Goal: Transaction & Acquisition: Purchase product/service

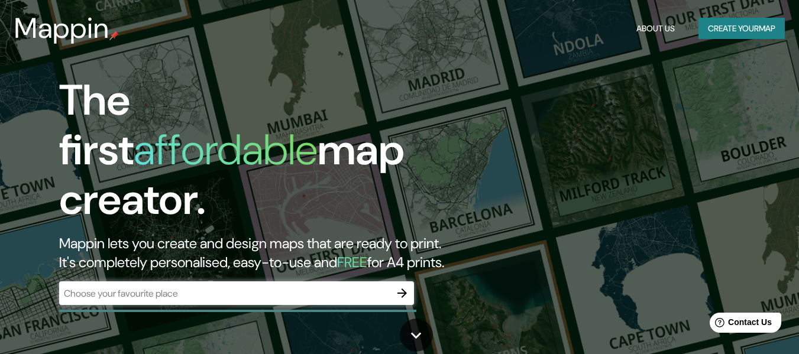
click at [255, 289] on div "​" at bounding box center [236, 294] width 355 height 24
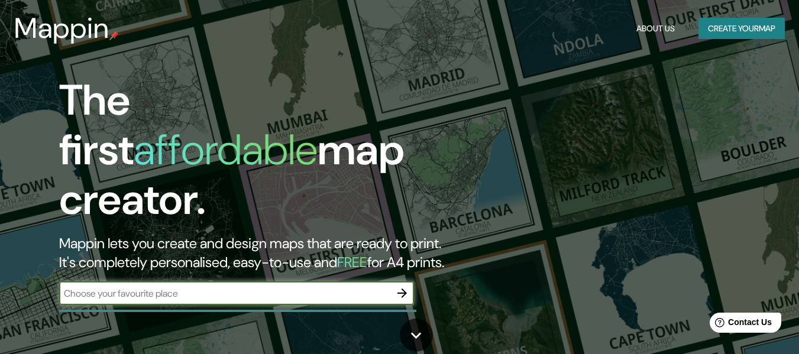
paste input "12.255582, -76.907992 Antigua Panamericana Sur 31.5, Pachacamac 15841"
type input "12.255582, -76.907992 Antigua Panamericana Sur 31.5, Pachacamac 15841"
click at [402, 286] on icon "button" at bounding box center [402, 293] width 14 height 14
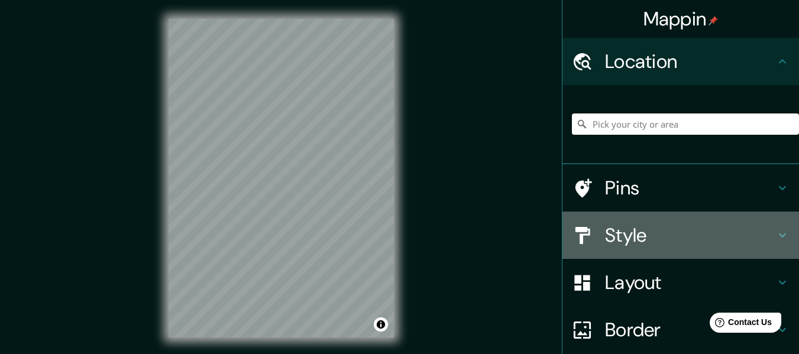
click at [613, 242] on h4 "Style" at bounding box center [690, 236] width 170 height 24
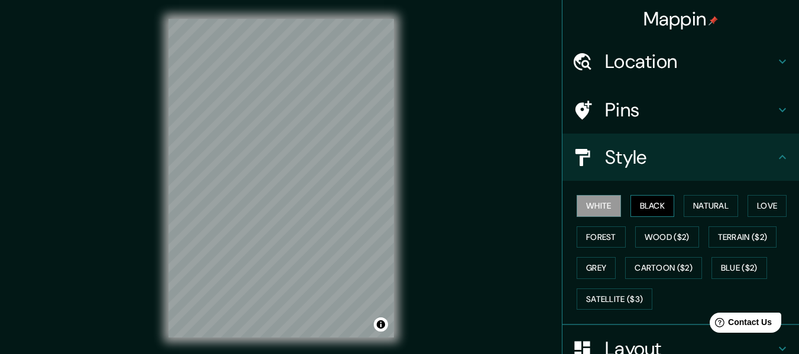
click at [638, 198] on button "Black" at bounding box center [652, 206] width 44 height 22
click at [607, 206] on button "White" at bounding box center [599, 206] width 44 height 22
click at [705, 206] on button "Natural" at bounding box center [711, 206] width 54 height 22
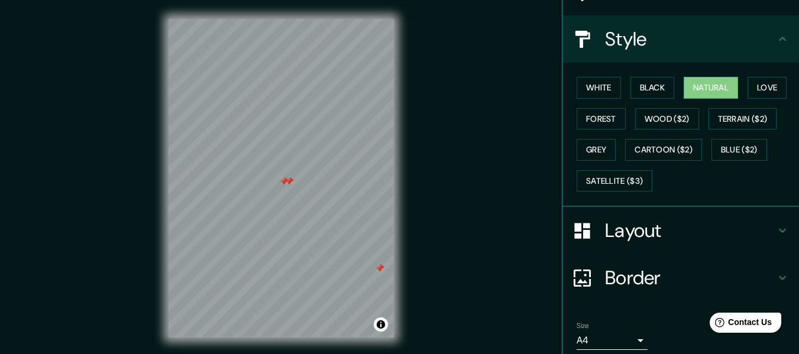
scroll to position [59, 0]
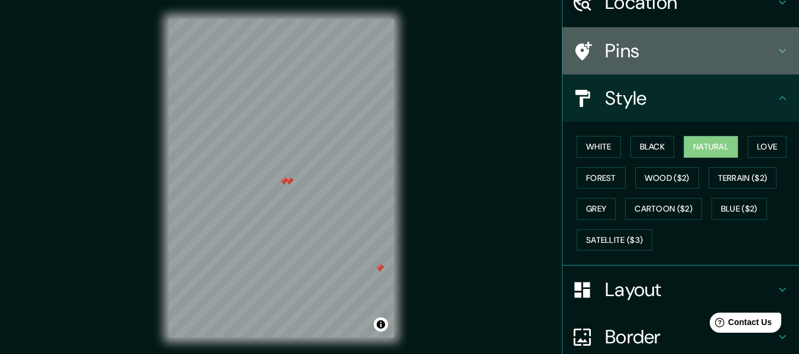
click at [620, 67] on div "Pins" at bounding box center [680, 50] width 237 height 47
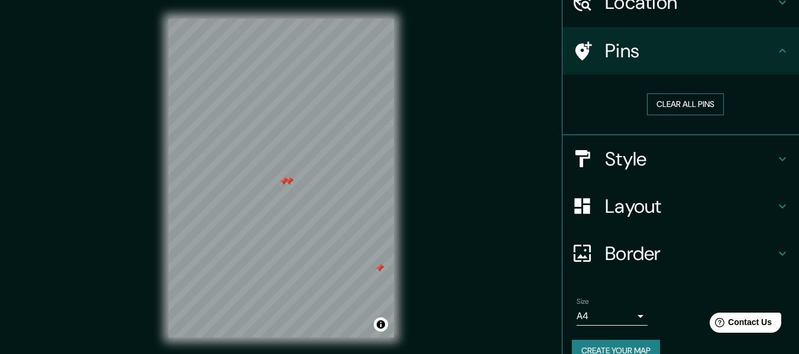
click at [671, 102] on button "Clear all pins" at bounding box center [685, 104] width 77 height 22
click at [681, 98] on button "Clear all pins" at bounding box center [685, 104] width 77 height 22
click at [675, 105] on button "Clear all pins" at bounding box center [685, 104] width 77 height 22
click at [644, 257] on h4 "Border" at bounding box center [690, 254] width 170 height 24
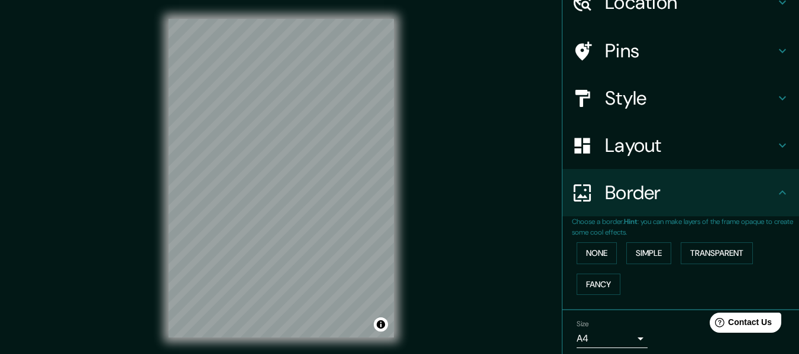
click at [642, 210] on div "Border" at bounding box center [680, 192] width 237 height 47
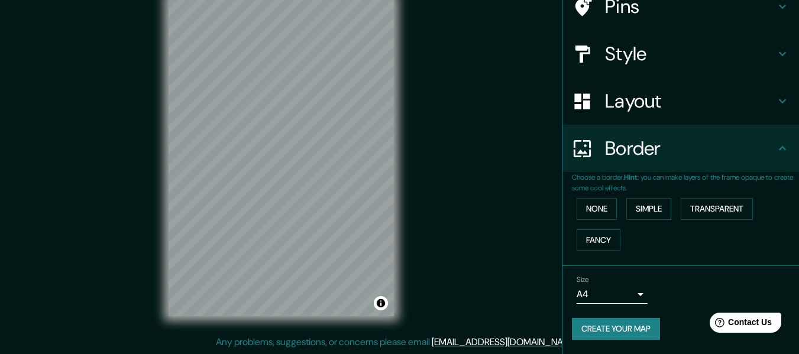
click at [638, 290] on body "Mappin Location Pins Style Layout Border Choose a border. Hint : you can make l…" at bounding box center [399, 156] width 799 height 354
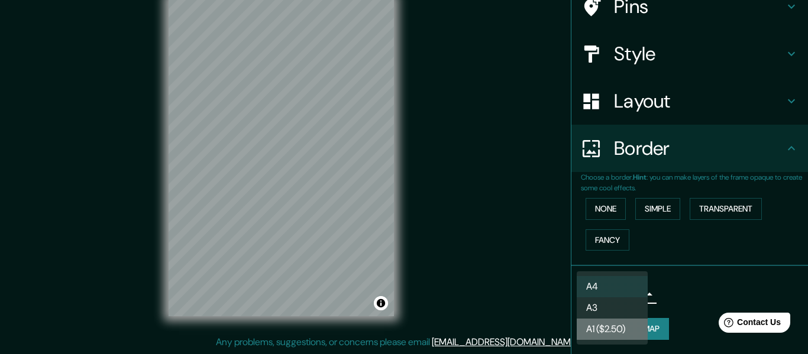
click at [630, 329] on li "A1 ($2.50)" at bounding box center [612, 329] width 71 height 21
click at [608, 286] on body "Mappin Location Pins Style Layout Border Choose a border. Hint : you can make l…" at bounding box center [404, 156] width 808 height 354
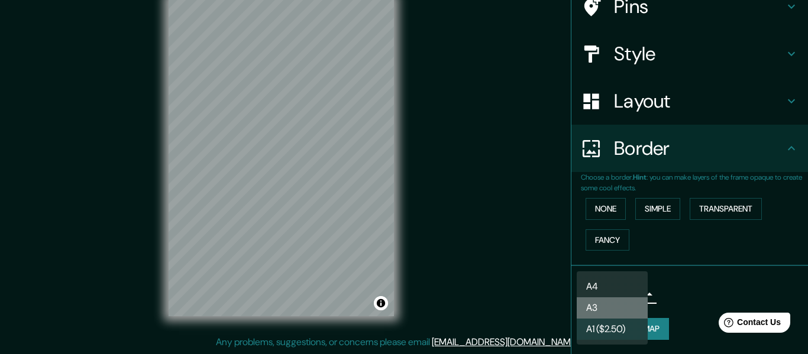
click at [609, 305] on li "A3" at bounding box center [612, 307] width 71 height 21
type input "a4"
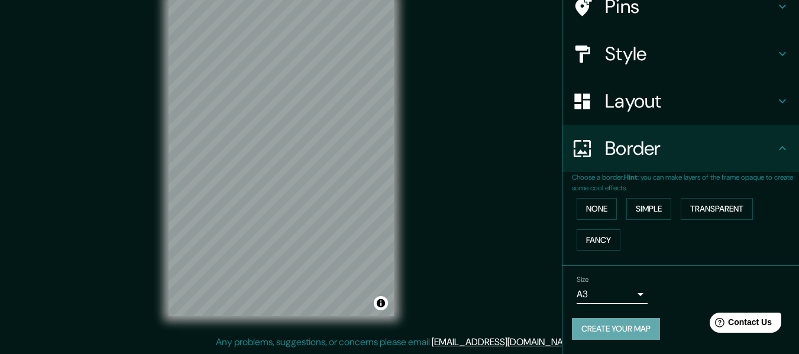
click at [639, 325] on button "Create your map" at bounding box center [616, 329] width 88 height 22
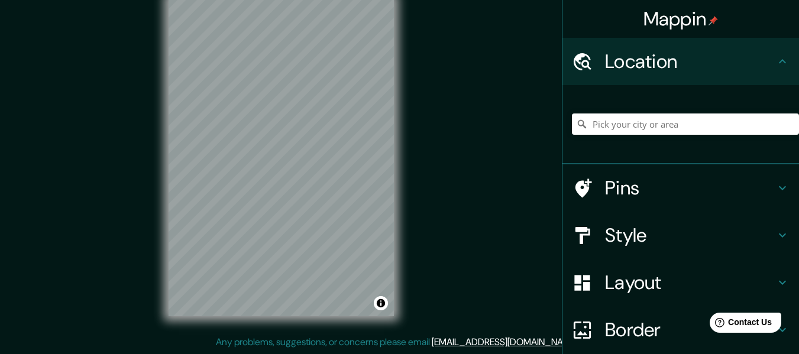
click at [659, 243] on h4 "Style" at bounding box center [690, 236] width 170 height 24
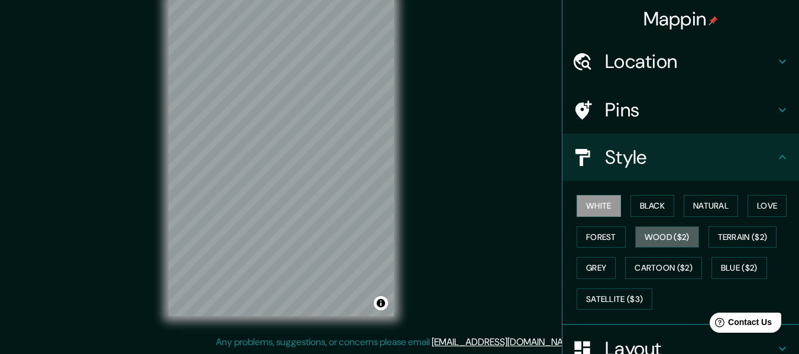
click at [659, 243] on button "Wood ($2)" at bounding box center [667, 238] width 64 height 22
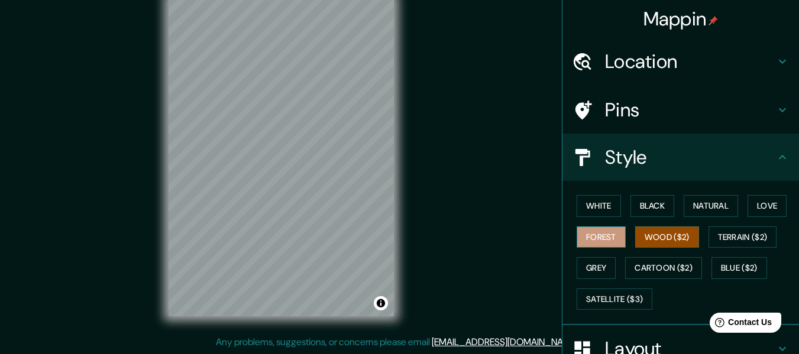
click at [596, 235] on button "Forest" at bounding box center [601, 238] width 49 height 22
click at [593, 238] on button "Forest" at bounding box center [601, 238] width 49 height 22
click at [593, 260] on button "Grey" at bounding box center [596, 268] width 39 height 22
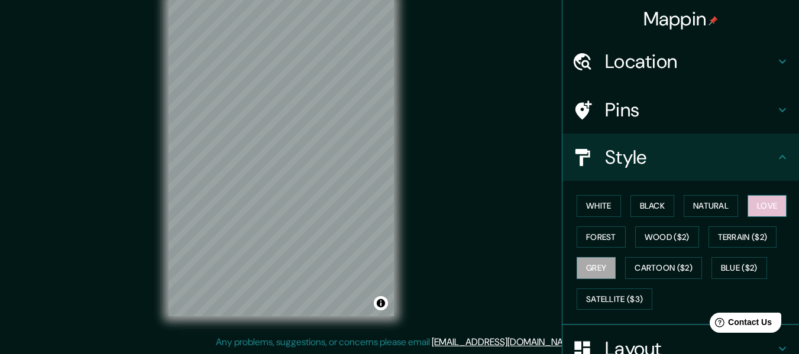
click at [755, 207] on button "Love" at bounding box center [767, 206] width 39 height 22
click at [661, 205] on button "Black" at bounding box center [652, 206] width 44 height 22
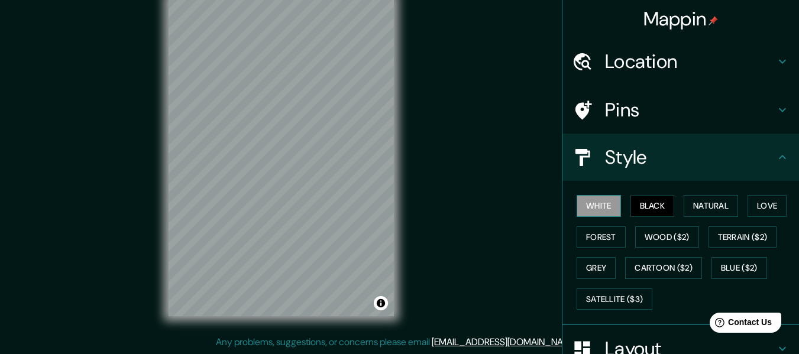
click at [609, 198] on button "White" at bounding box center [599, 206] width 44 height 22
click at [685, 199] on button "Natural" at bounding box center [711, 206] width 54 height 22
click at [653, 203] on button "Black" at bounding box center [652, 206] width 44 height 22
click at [598, 263] on button "Grey" at bounding box center [596, 268] width 39 height 22
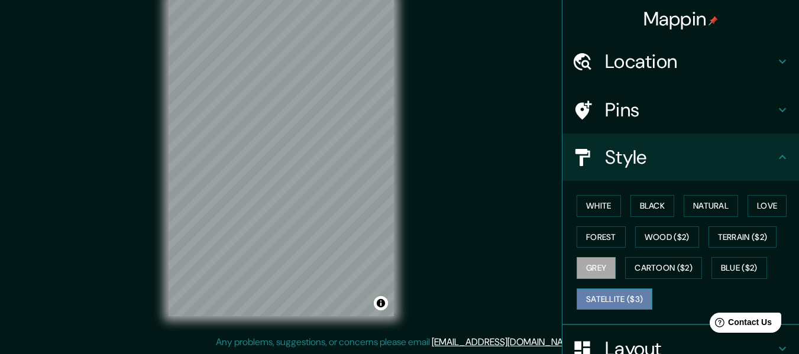
click at [612, 305] on button "Satellite ($3)" at bounding box center [615, 300] width 76 height 22
